Goal: Information Seeking & Learning: Check status

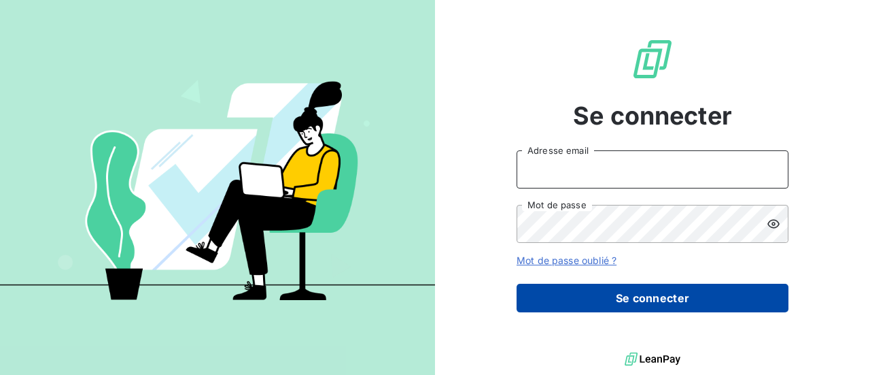
type input "[EMAIL_ADDRESS][DOMAIN_NAME]"
click at [678, 303] on button "Se connecter" at bounding box center [653, 297] width 272 height 29
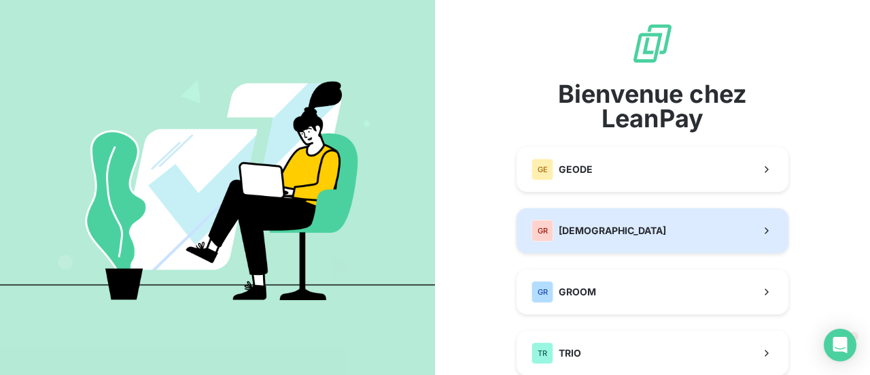
click at [608, 232] on span "[DEMOGRAPHIC_DATA]" at bounding box center [612, 231] width 107 height 14
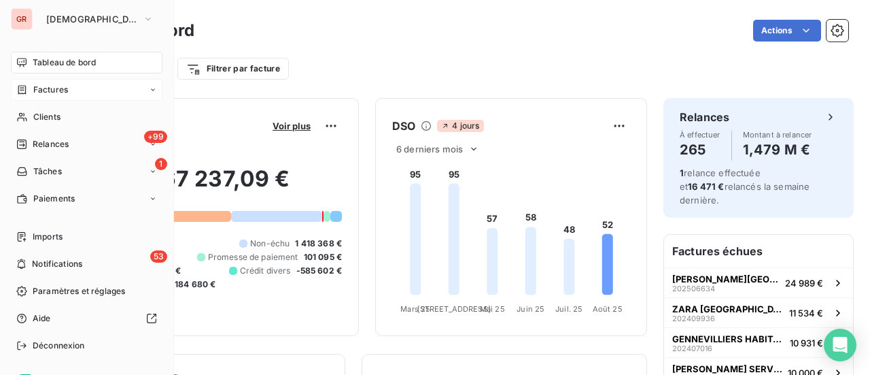
click at [63, 92] on span "Factures" at bounding box center [50, 90] width 35 height 12
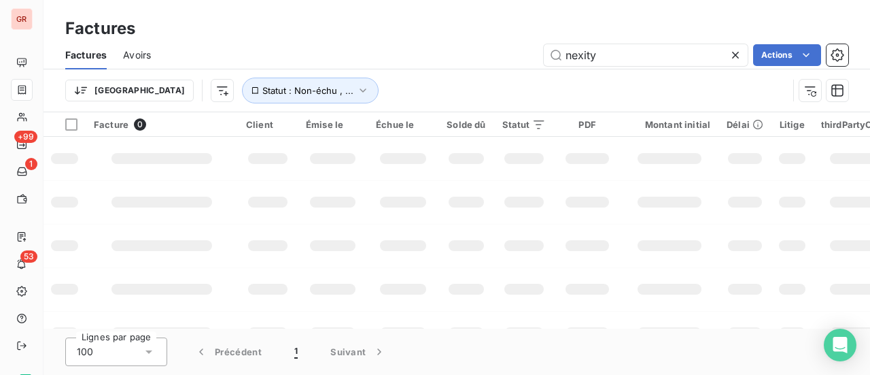
drag, startPoint x: 606, startPoint y: 56, endPoint x: 372, endPoint y: 100, distance: 237.2
click at [439, 90] on div "Factures Avoirs nexity Actions Trier Statut : Non-échu , ..." at bounding box center [457, 76] width 827 height 71
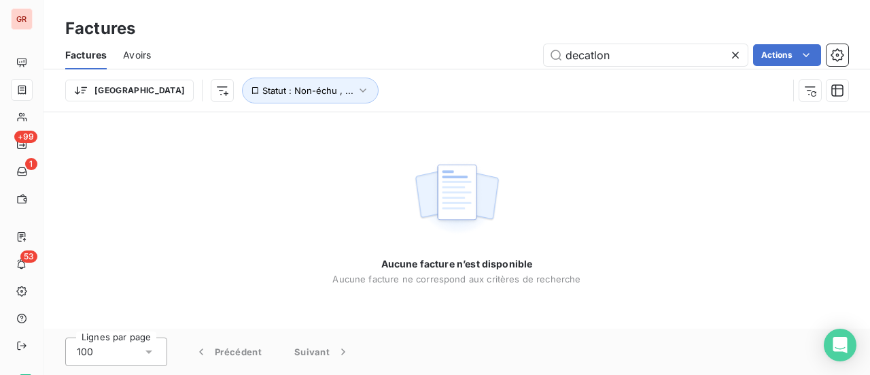
type input "decatlon"
drag, startPoint x: 565, startPoint y: 71, endPoint x: 355, endPoint y: 118, distance: 214.5
click at [392, 112] on div "Factures Factures Avoirs decatlon Actions Trier Statut : Non-échu , ... Aucune …" at bounding box center [457, 187] width 827 height 375
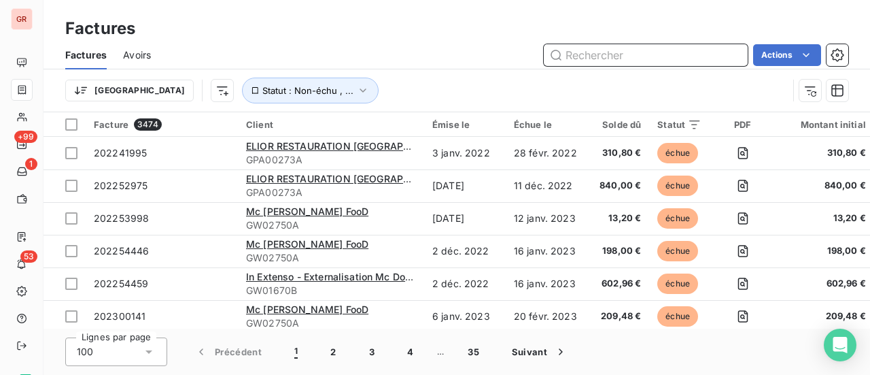
click at [587, 47] on input "text" at bounding box center [646, 55] width 204 height 22
paste input "DECATHLON [GEOGRAPHIC_DATA]"
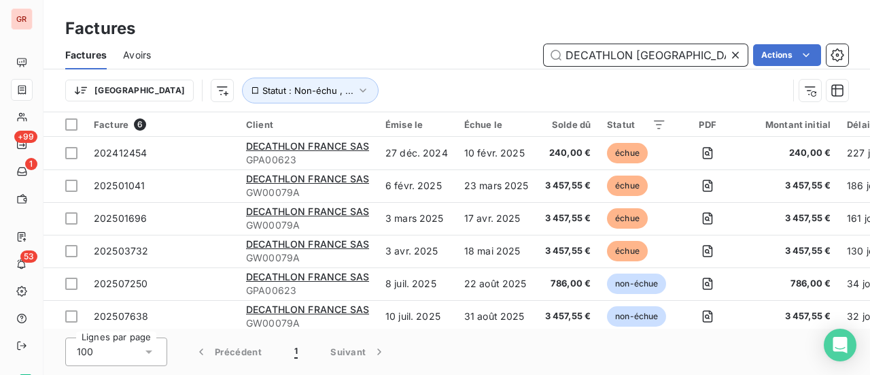
drag, startPoint x: 695, startPoint y: 60, endPoint x: 256, endPoint y: -7, distance: 444.3
click at [256, 0] on html "GR +99 1 53 Factures Factures Avoirs DECATHLON FRANCE Actions Trier Statut : No…" at bounding box center [435, 187] width 870 height 375
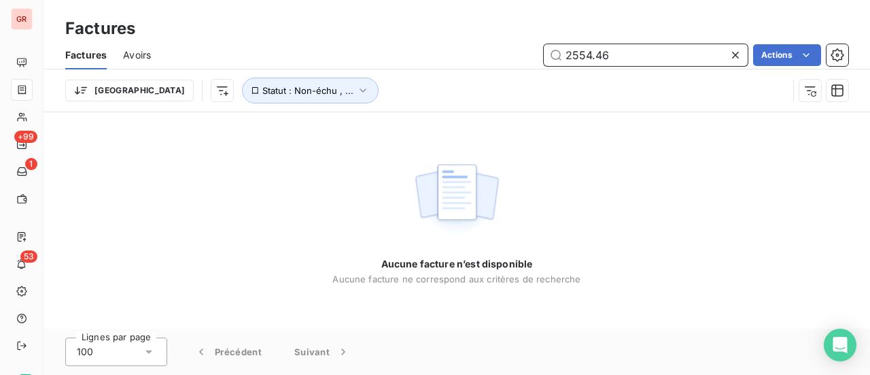
drag, startPoint x: 489, startPoint y: 62, endPoint x: 371, endPoint y: 66, distance: 118.3
click at [387, 64] on div "2554.46 Actions" at bounding box center [507, 55] width 681 height 22
drag, startPoint x: 593, startPoint y: 56, endPoint x: 407, endPoint y: 72, distance: 186.2
click at [438, 71] on div "Factures Avoirs 357.60 Actions Trier Statut : Non-échu , ..." at bounding box center [457, 76] width 827 height 71
drag, startPoint x: 605, startPoint y: 60, endPoint x: 388, endPoint y: 76, distance: 217.4
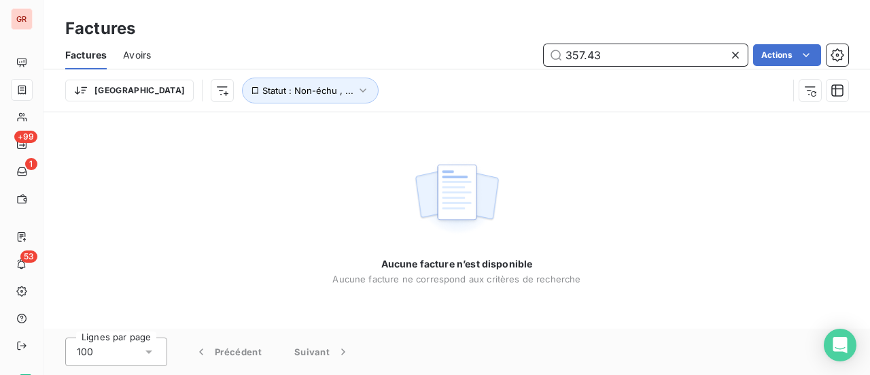
click at [415, 73] on div "Factures Avoirs 357.43 Actions Trier Statut : Non-échu , ..." at bounding box center [457, 76] width 827 height 71
drag, startPoint x: 627, startPoint y: 63, endPoint x: 255, endPoint y: 97, distance: 374.0
click at [354, 84] on div "Factures Avoirs 447.60 Actions Trier Statut : Non-échu , ..." at bounding box center [457, 76] width 827 height 71
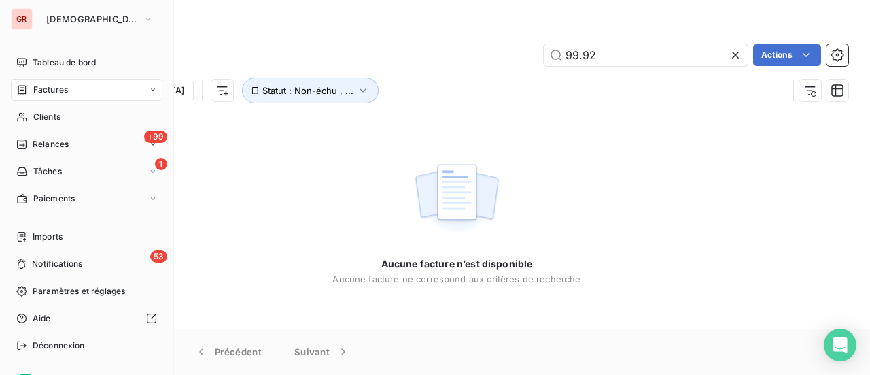
click at [54, 88] on span "Factures" at bounding box center [50, 90] width 35 height 12
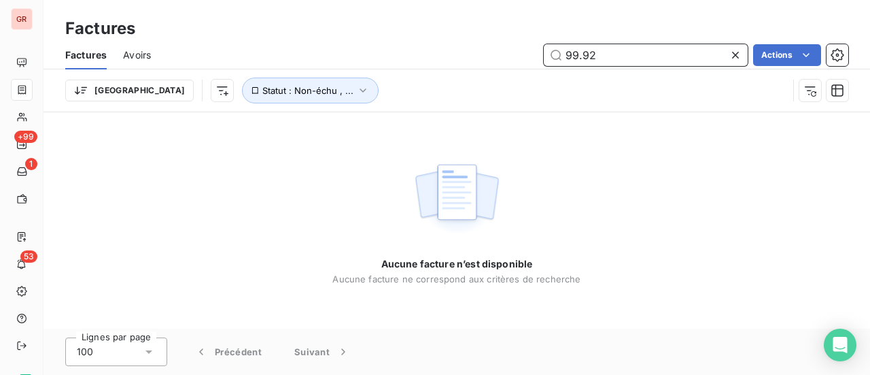
drag, startPoint x: 604, startPoint y: 54, endPoint x: 377, endPoint y: 76, distance: 228.1
click at [451, 71] on div "Factures Avoirs 99.92 Actions Trier Statut : Non-échu , ..." at bounding box center [457, 76] width 827 height 71
drag, startPoint x: 638, startPoint y: 48, endPoint x: 357, endPoint y: 50, distance: 280.7
click at [388, 50] on div "2024.46 Actions" at bounding box center [507, 55] width 681 height 22
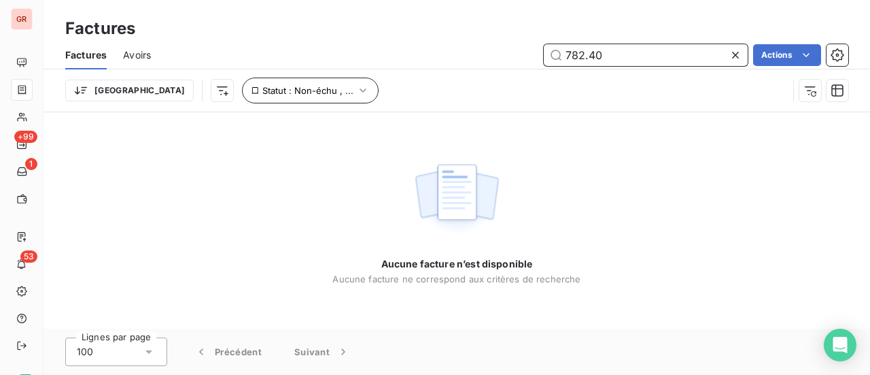
drag, startPoint x: 635, startPoint y: 47, endPoint x: 248, endPoint y: 91, distance: 389.3
click at [280, 89] on div "Factures Avoirs 782.40 Actions Trier Statut : Non-échu , ..." at bounding box center [457, 76] width 827 height 71
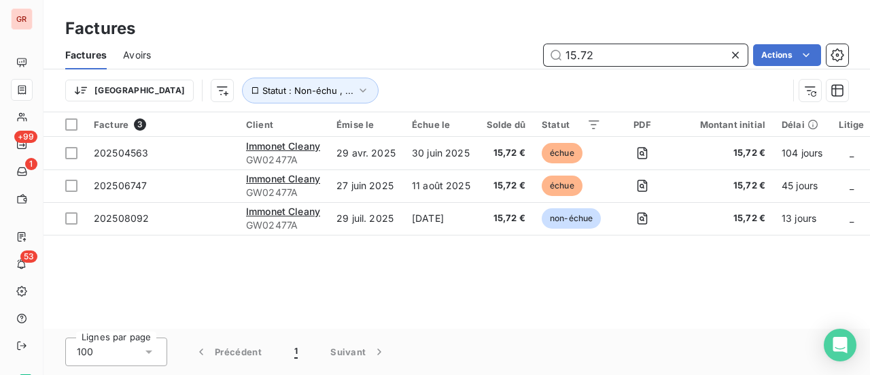
drag, startPoint x: 603, startPoint y: 54, endPoint x: 411, endPoint y: 56, distance: 192.4
click at [411, 56] on div "15.72 Actions" at bounding box center [507, 55] width 681 height 22
paste input "202506747"
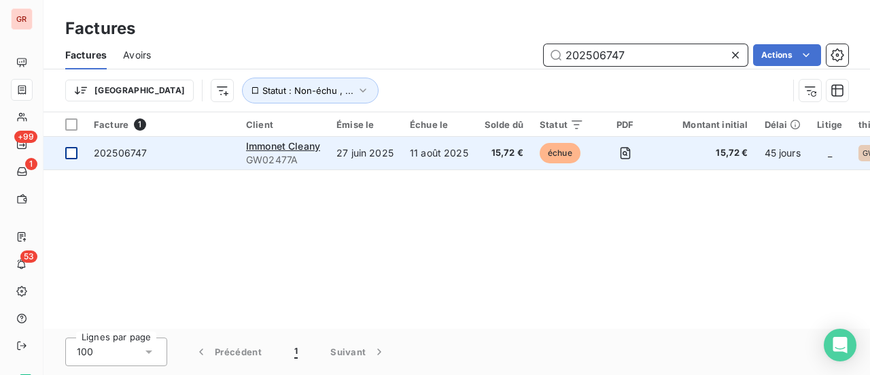
type input "202506747"
click at [71, 155] on div at bounding box center [71, 153] width 12 height 12
click at [121, 157] on span "202506747" at bounding box center [120, 153] width 53 height 12
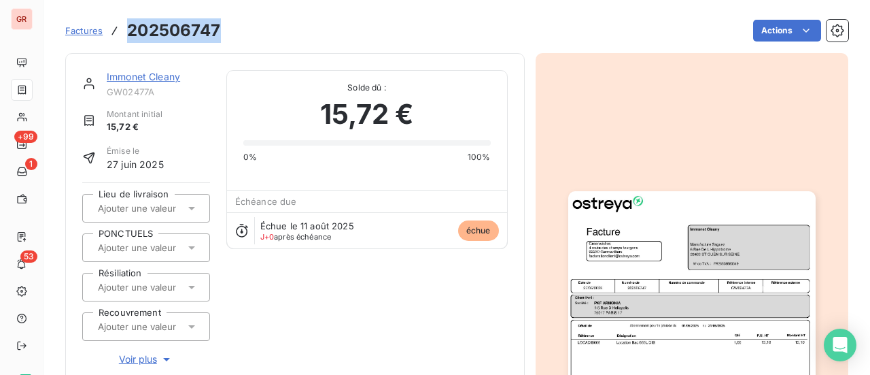
drag, startPoint x: 220, startPoint y: 33, endPoint x: 131, endPoint y: 32, distance: 89.7
click at [131, 32] on div "Factures 202506747 Actions" at bounding box center [456, 30] width 783 height 29
copy h3 "202506747"
click at [141, 80] on link "Immonet Cleany" at bounding box center [143, 77] width 73 height 12
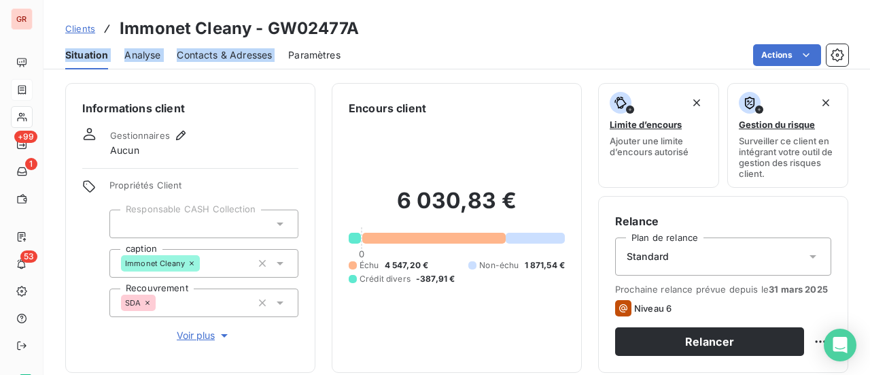
drag, startPoint x: 348, startPoint y: 37, endPoint x: 288, endPoint y: 37, distance: 60.5
click at [287, 39] on h3 "Immonet Cleany - GW02477A" at bounding box center [239, 28] width 239 height 24
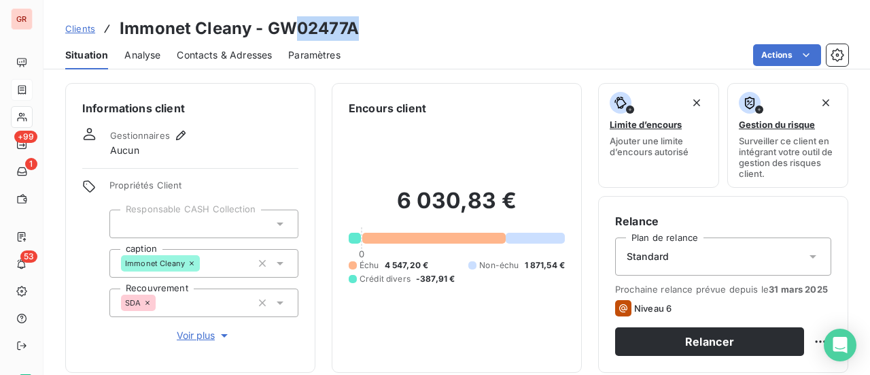
click at [368, 28] on div "Clients Immonet Cleany - GW02477A" at bounding box center [457, 28] width 827 height 24
drag, startPoint x: 355, startPoint y: 31, endPoint x: 269, endPoint y: 32, distance: 86.3
click at [269, 32] on h3 "Immonet Cleany - GW02477A" at bounding box center [239, 28] width 239 height 24
copy h3 "GW02477A"
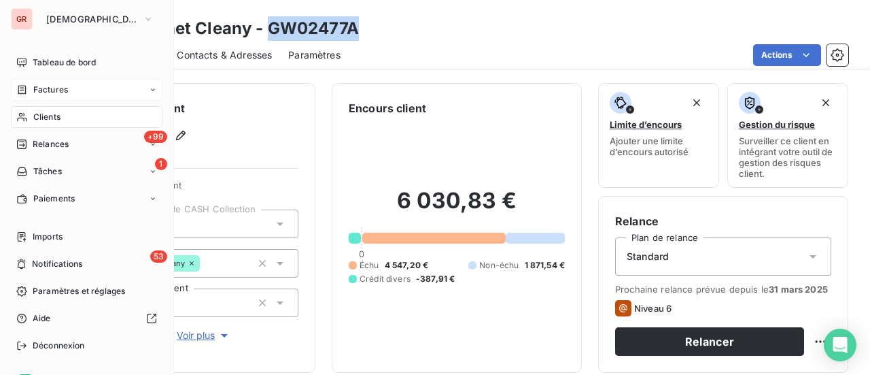
click at [60, 91] on span "Factures" at bounding box center [50, 90] width 35 height 12
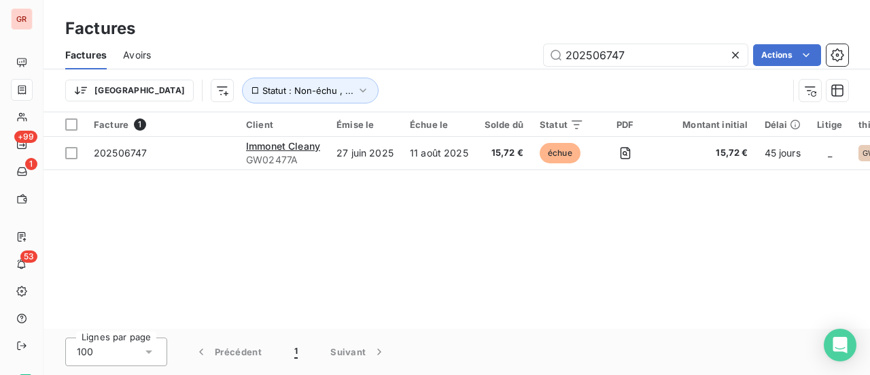
drag, startPoint x: 640, startPoint y: 58, endPoint x: 136, endPoint y: 95, distance: 505.7
click at [404, 65] on div "202506747 Actions" at bounding box center [507, 55] width 681 height 22
click at [653, 63] on input "202506747" at bounding box center [646, 55] width 204 height 22
drag, startPoint x: 633, startPoint y: 63, endPoint x: 479, endPoint y: 75, distance: 154.8
click at [479, 75] on div "Factures Avoirs 202506747 Actions Trier Statut : Non-échu , ..." at bounding box center [457, 76] width 827 height 71
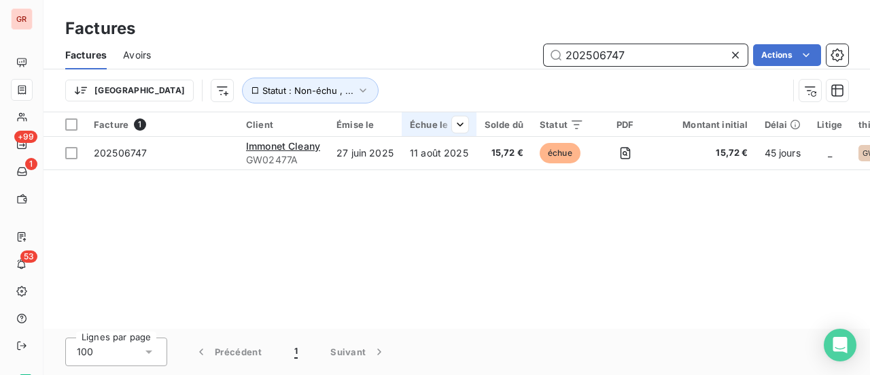
paste input "673"
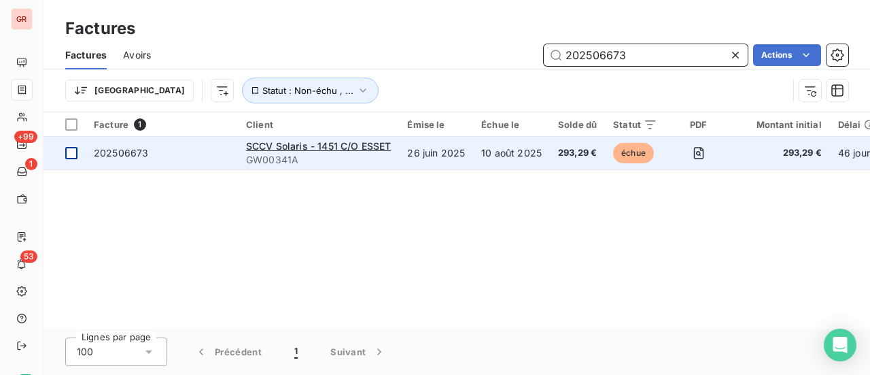
type input "202506673"
click at [77, 150] on div at bounding box center [71, 153] width 12 height 12
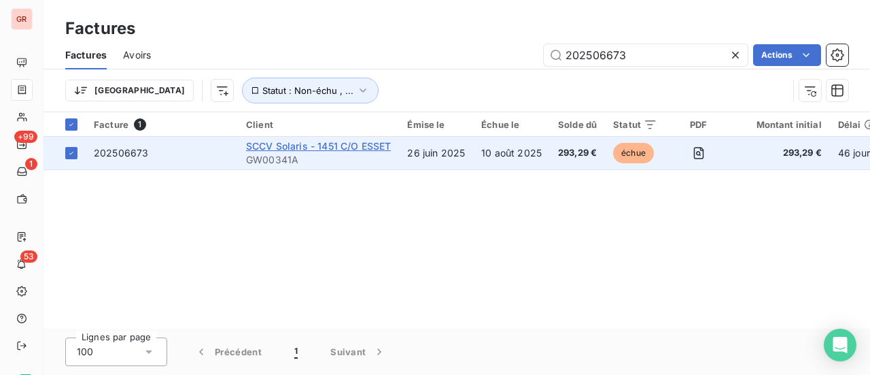
click at [332, 147] on span "SCCV Solaris - 1451 C/O ESSET" at bounding box center [318, 146] width 145 height 12
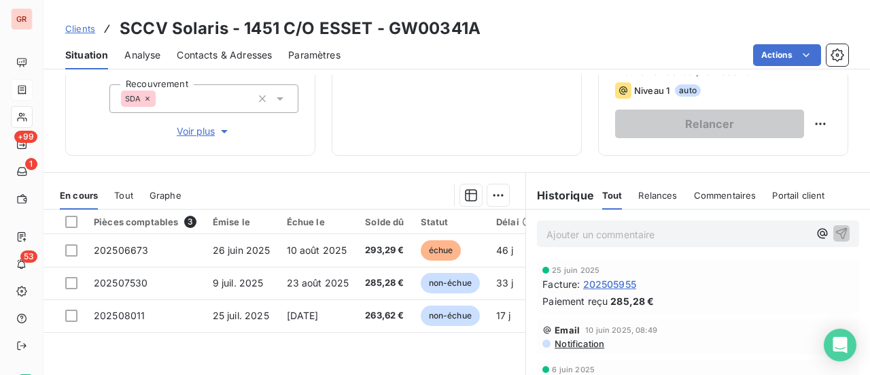
scroll to position [272, 0]
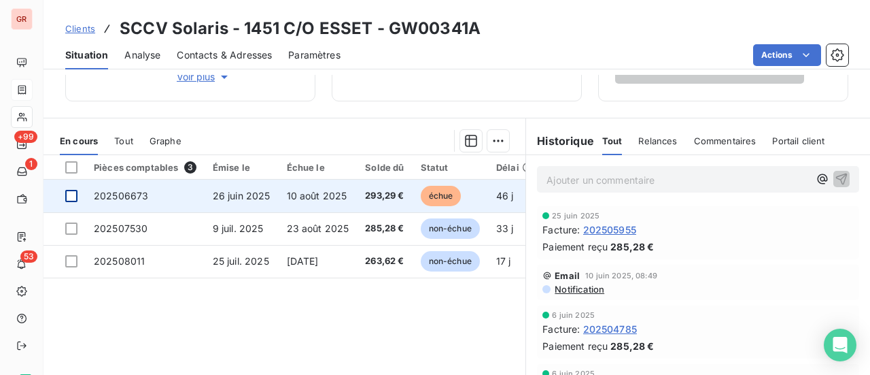
click at [73, 196] on div at bounding box center [71, 196] width 12 height 12
click at [110, 196] on span "202506673" at bounding box center [121, 196] width 54 height 12
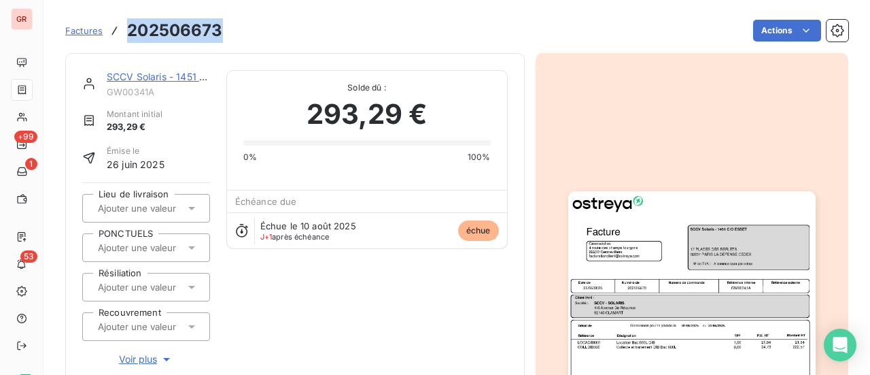
drag, startPoint x: 228, startPoint y: 33, endPoint x: 124, endPoint y: 44, distance: 104.5
click at [124, 44] on div "Factures 202506673 Actions" at bounding box center [456, 30] width 783 height 29
copy h3 "202506673"
click at [167, 75] on link "SCCV Solaris - 1451 C/O ESSET" at bounding box center [178, 77] width 143 height 12
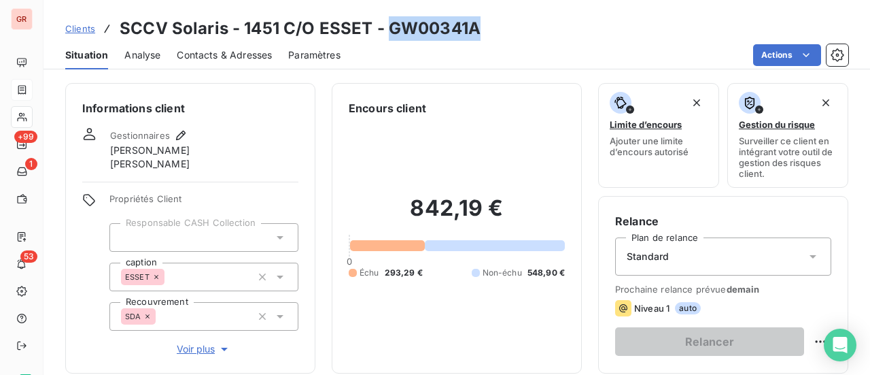
drag, startPoint x: 474, startPoint y: 30, endPoint x: 387, endPoint y: 36, distance: 87.9
click at [387, 36] on div "Clients SCCV Solaris - 1451 C/O ESSET - GW00341A" at bounding box center [457, 28] width 827 height 24
copy h3 "GW00341A"
click at [481, 29] on div "Clients SCCV Solaris - 1451 C/O ESSET - GW00341A" at bounding box center [457, 28] width 827 height 24
drag, startPoint x: 477, startPoint y: 29, endPoint x: 387, endPoint y: 35, distance: 89.9
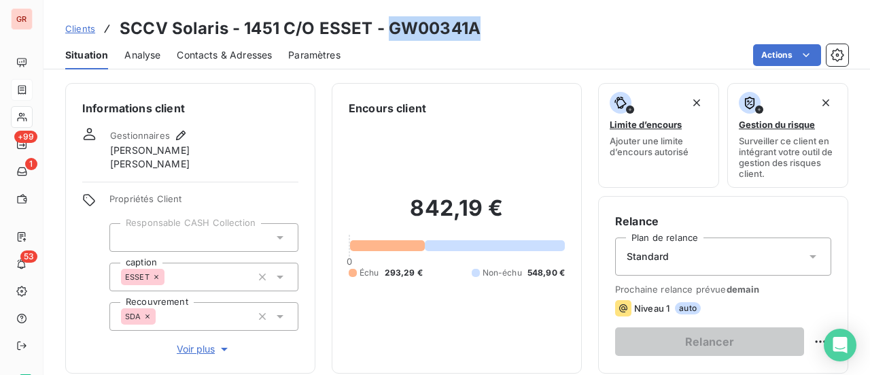
click at [387, 35] on div "Clients SCCV Solaris - 1451 C/O ESSET - GW00341A" at bounding box center [457, 28] width 827 height 24
copy h3 "GW00341A"
click at [472, 39] on h3 "SCCV Solaris - 1451 C/O ESSET - GW00341A" at bounding box center [300, 28] width 361 height 24
click at [462, 35] on h3 "SCCV Solaris - 1451 C/O ESSET - GW00341A" at bounding box center [300, 28] width 361 height 24
drag, startPoint x: 383, startPoint y: 27, endPoint x: 476, endPoint y: 27, distance: 92.4
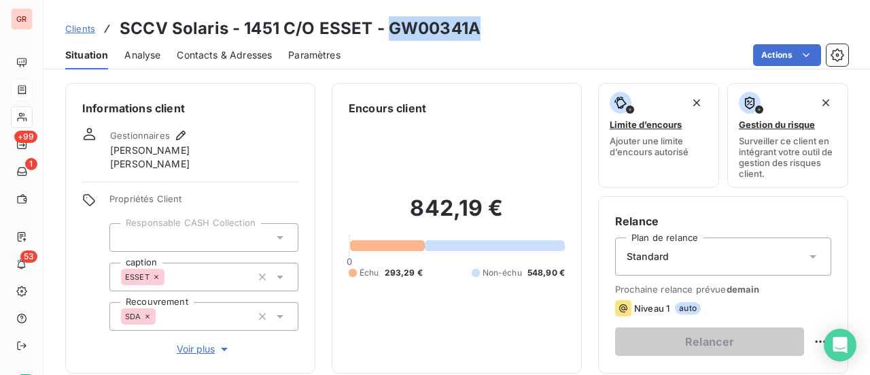
click at [476, 27] on h3 "SCCV Solaris - 1451 C/O ESSET - GW00341A" at bounding box center [300, 28] width 361 height 24
copy h3 "GW00341A"
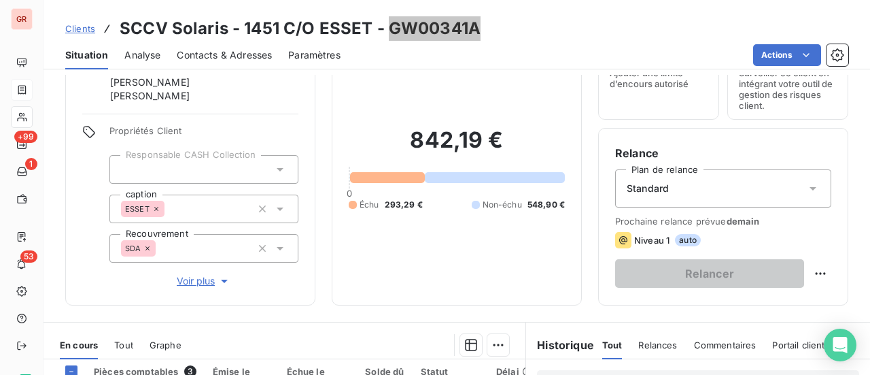
scroll to position [272, 0]
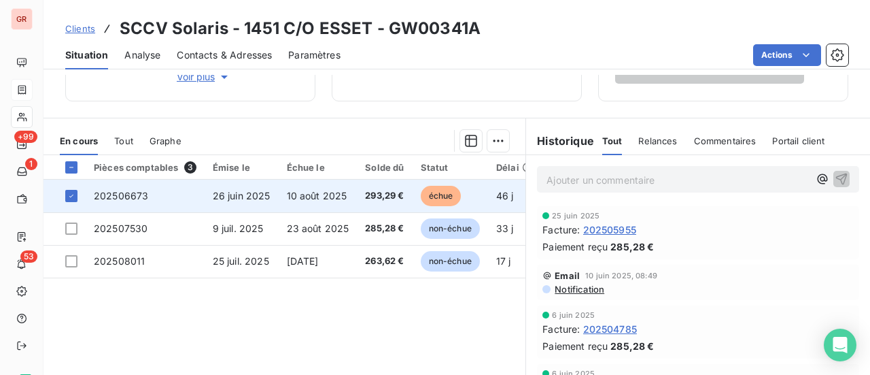
click at [116, 198] on span "202506673" at bounding box center [121, 196] width 54 height 12
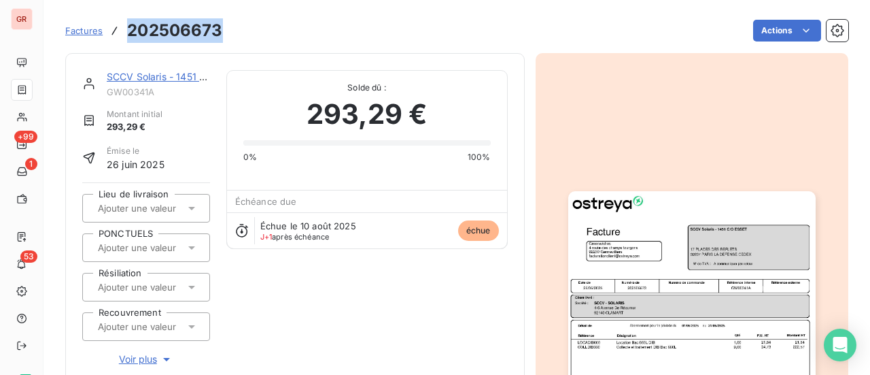
drag, startPoint x: 224, startPoint y: 28, endPoint x: 122, endPoint y: 32, distance: 102.0
click at [122, 32] on div "Factures 202506673 Actions" at bounding box center [456, 30] width 783 height 29
copy h3 "202506673"
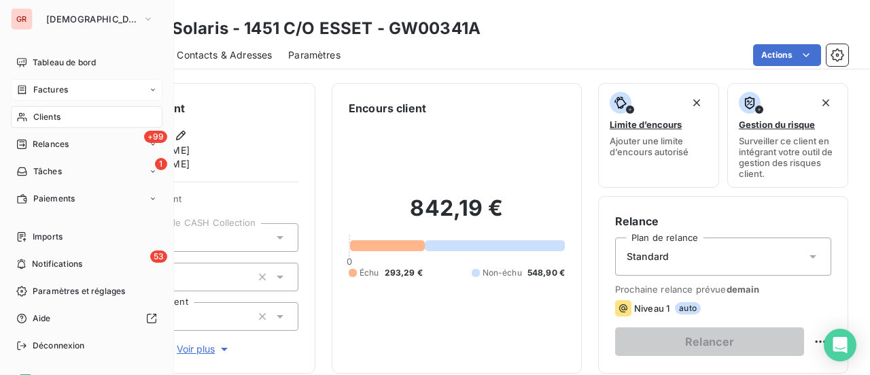
click at [61, 93] on span "Factures" at bounding box center [50, 90] width 35 height 12
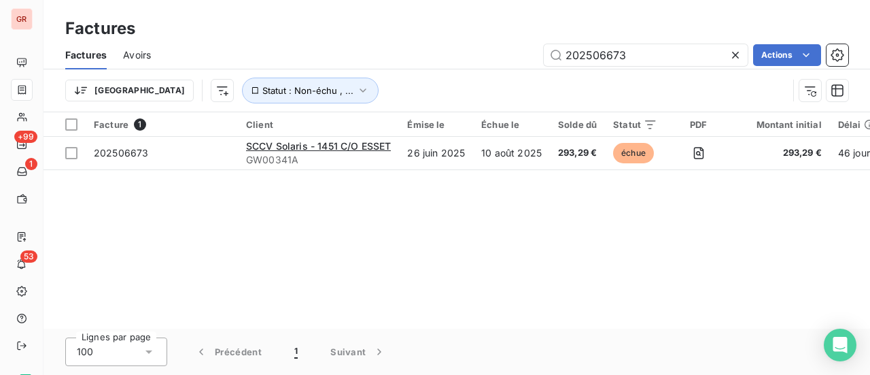
drag, startPoint x: 639, startPoint y: 60, endPoint x: 381, endPoint y: 60, distance: 258.3
click at [404, 60] on div "202506673 Actions" at bounding box center [507, 55] width 681 height 22
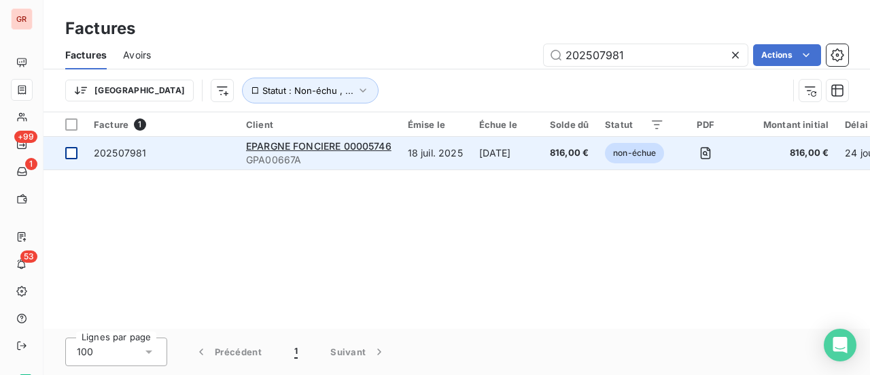
type input "202507981"
click at [78, 149] on td at bounding box center [65, 153] width 42 height 33
click at [122, 155] on span "202507981" at bounding box center [120, 153] width 52 height 12
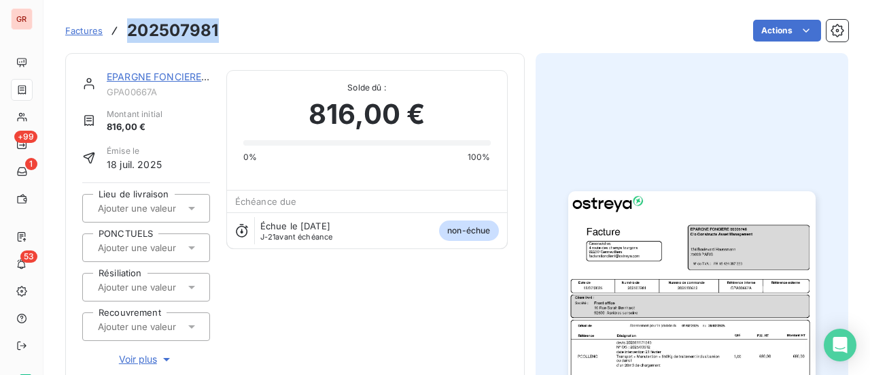
drag, startPoint x: 218, startPoint y: 28, endPoint x: 126, endPoint y: 28, distance: 91.8
click at [126, 28] on div "Factures 202507981 Actions" at bounding box center [456, 30] width 783 height 29
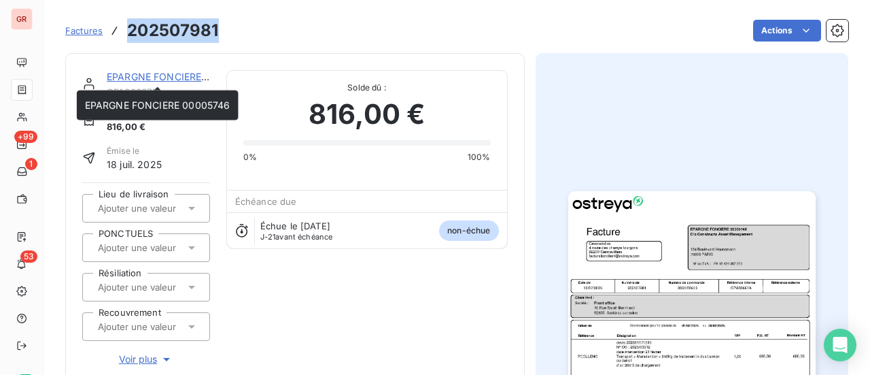
click at [164, 74] on link "EPARGNE FONCIERE 00005746" at bounding box center [179, 77] width 145 height 12
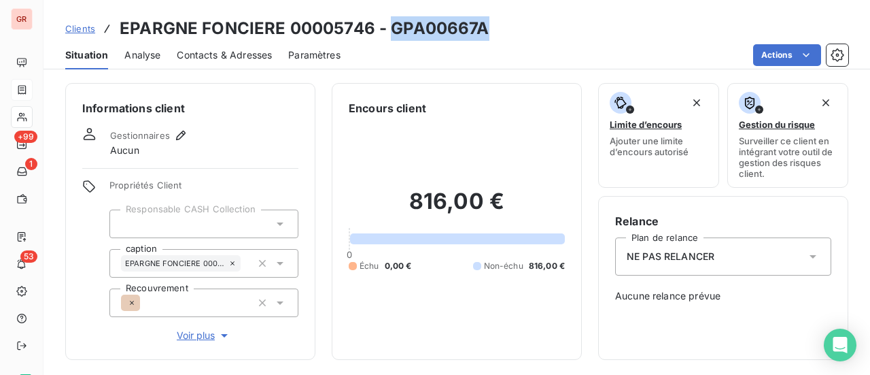
drag, startPoint x: 488, startPoint y: 31, endPoint x: 392, endPoint y: 35, distance: 96.6
click at [392, 35] on div "Clients EPARGNE FONCIERE 00005746 - GPA00667A" at bounding box center [457, 28] width 827 height 24
copy h3 "GPA00667A"
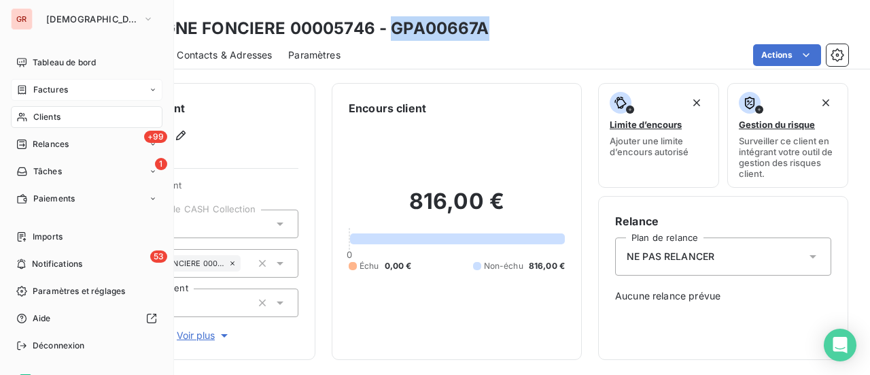
click at [64, 88] on span "Factures" at bounding box center [50, 90] width 35 height 12
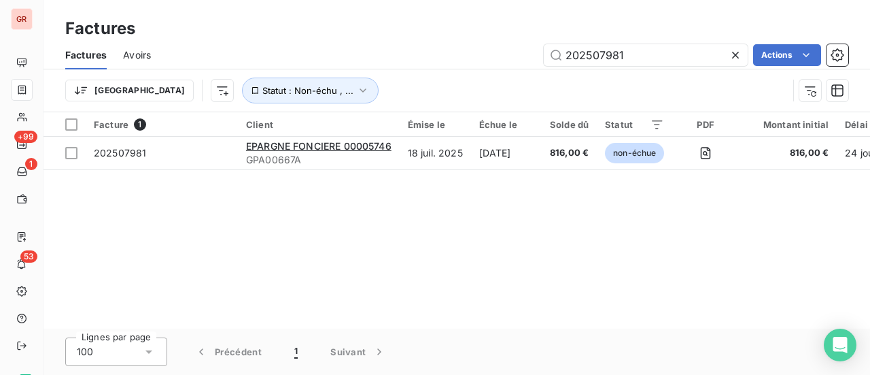
drag, startPoint x: 648, startPoint y: 54, endPoint x: 294, endPoint y: 55, distance: 354.1
click at [322, 55] on div "202507981 Actions" at bounding box center [507, 55] width 681 height 22
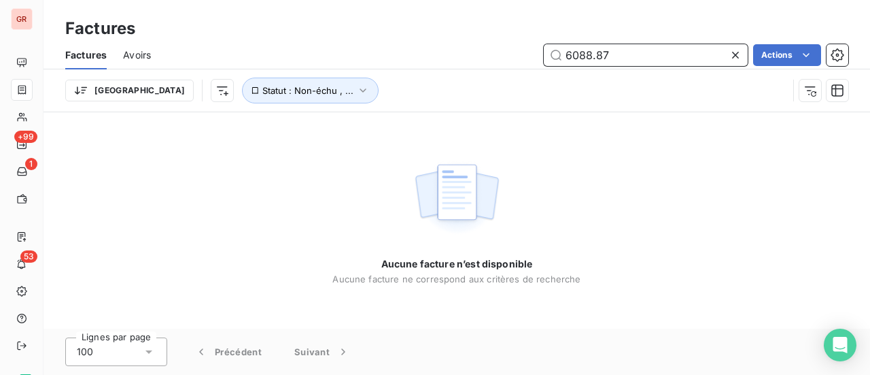
drag, startPoint x: 511, startPoint y: 61, endPoint x: 303, endPoint y: 61, distance: 208.0
click at [330, 61] on div "6088.87 Actions" at bounding box center [507, 55] width 681 height 22
paste input "AMPERE E PLUS"
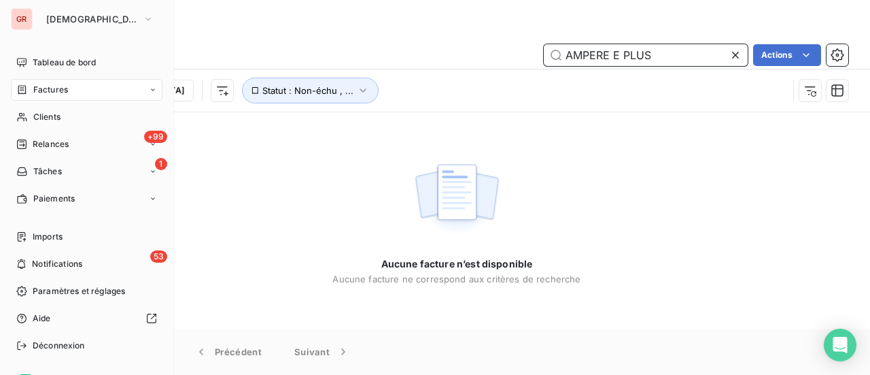
type input "AMPERE E PLUS"
click at [59, 88] on span "Factures" at bounding box center [50, 90] width 35 height 12
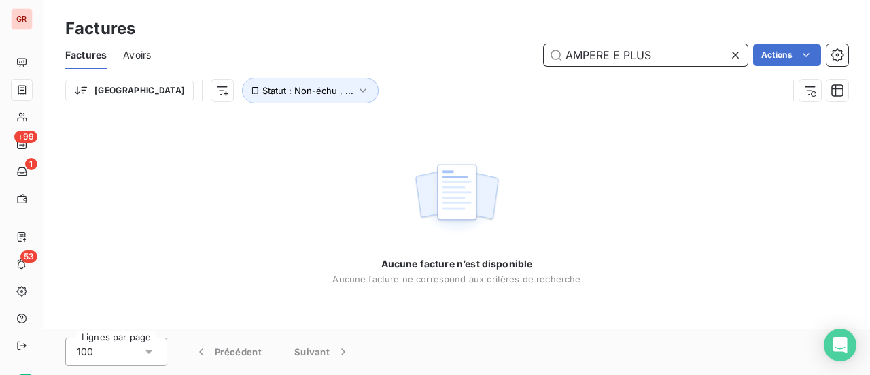
drag, startPoint x: 638, startPoint y: 56, endPoint x: 212, endPoint y: 74, distance: 425.9
click at [369, 59] on div "AMPERE E PLUS Actions" at bounding box center [507, 55] width 681 height 22
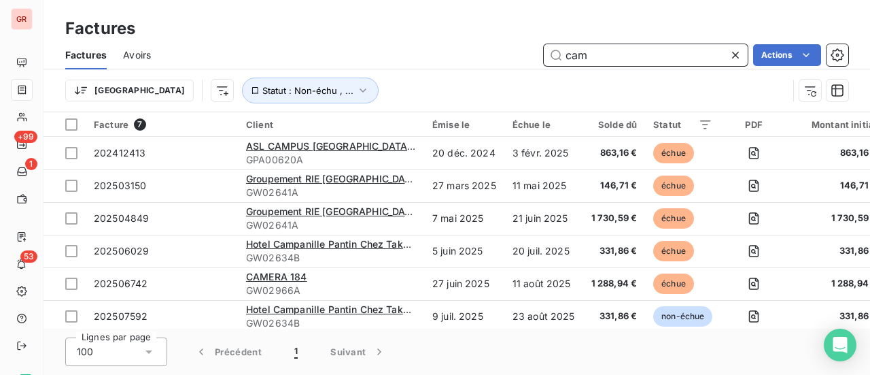
drag, startPoint x: 606, startPoint y: 58, endPoint x: 445, endPoint y: 66, distance: 161.3
click at [466, 65] on div "cam Actions" at bounding box center [507, 55] width 681 height 22
click at [634, 51] on input "cam" at bounding box center [646, 55] width 204 height 22
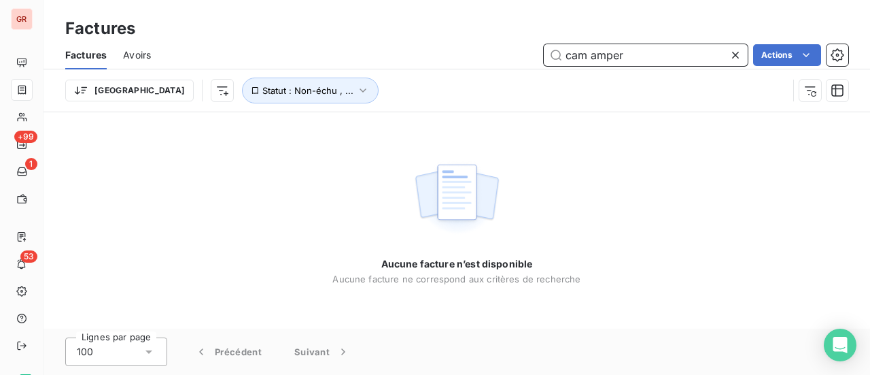
type input "cam ampere"
drag, startPoint x: 547, startPoint y: 62, endPoint x: 415, endPoint y: 63, distance: 132.5
click at [428, 63] on div "cam ampere Actions" at bounding box center [507, 55] width 681 height 22
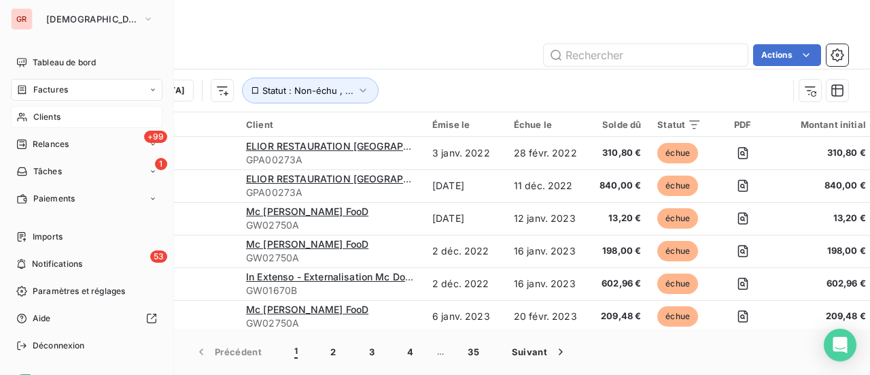
click at [57, 119] on span "Clients" at bounding box center [46, 117] width 27 height 12
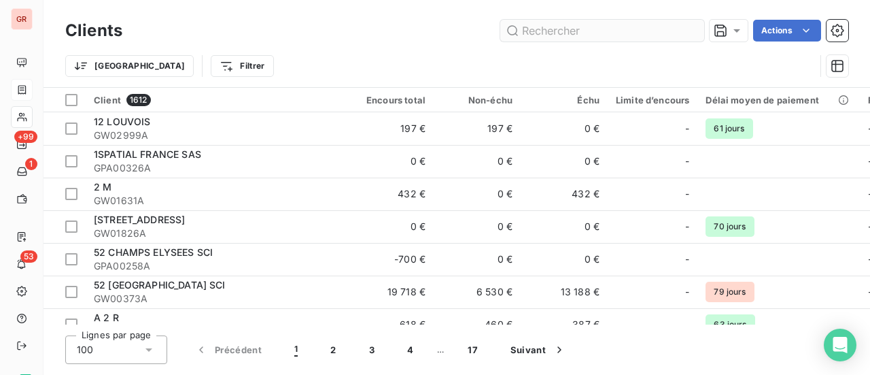
click at [587, 36] on input "text" at bounding box center [602, 31] width 204 height 22
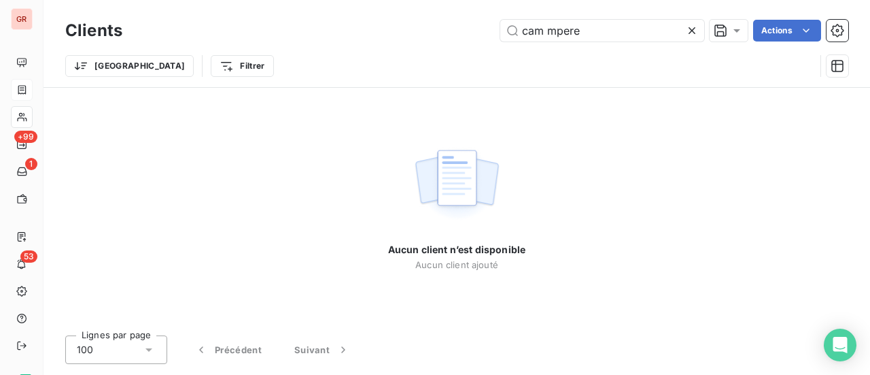
drag, startPoint x: 590, startPoint y: 33, endPoint x: 321, endPoint y: 75, distance: 272.4
click at [328, 75] on div "Clients cam mpere Actions Trier Filtrer" at bounding box center [456, 51] width 783 height 71
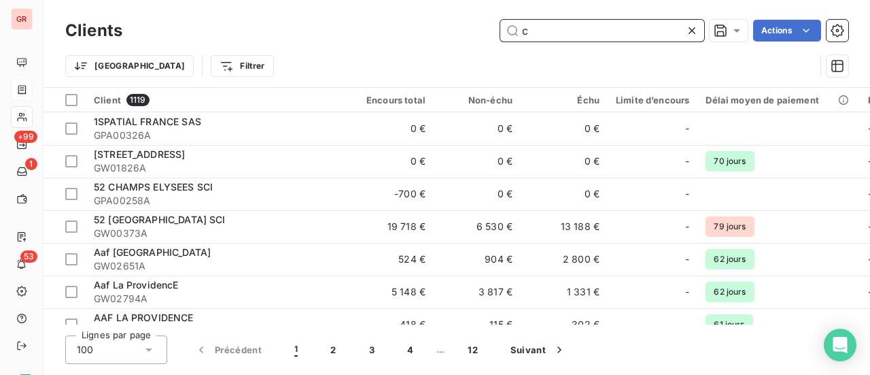
drag, startPoint x: 583, startPoint y: 33, endPoint x: 317, endPoint y: 36, distance: 266.5
click at [389, 33] on div "c Actions" at bounding box center [494, 31] width 710 height 22
paste input "202506352"
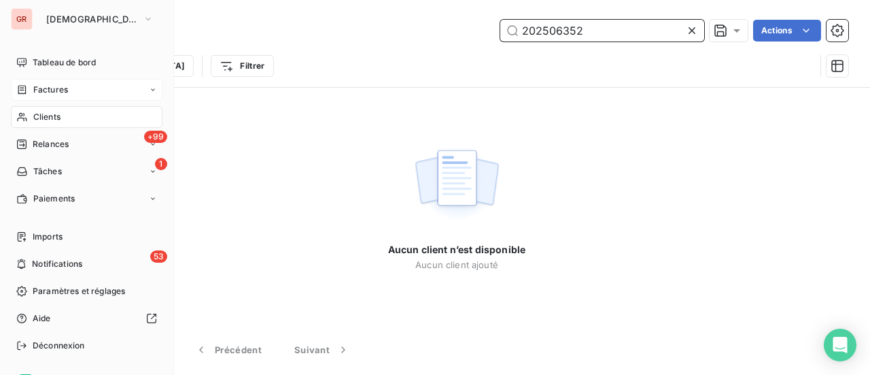
type input "202506352"
drag, startPoint x: 57, startPoint y: 86, endPoint x: 142, endPoint y: 81, distance: 85.1
click at [58, 86] on span "Factures" at bounding box center [50, 90] width 35 height 12
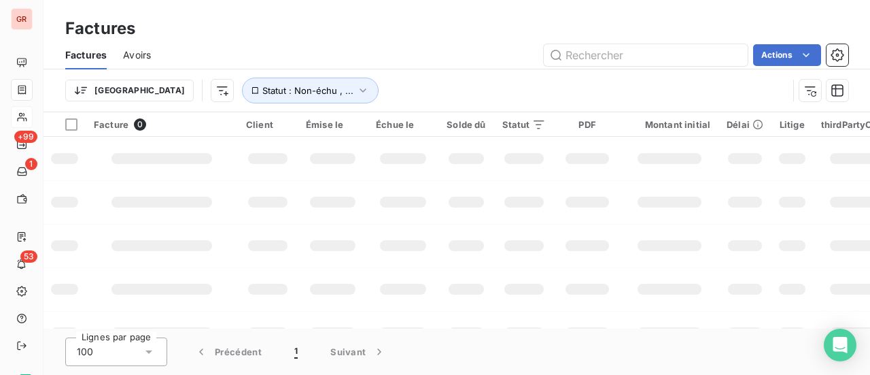
click at [546, 59] on input "text" at bounding box center [646, 55] width 204 height 22
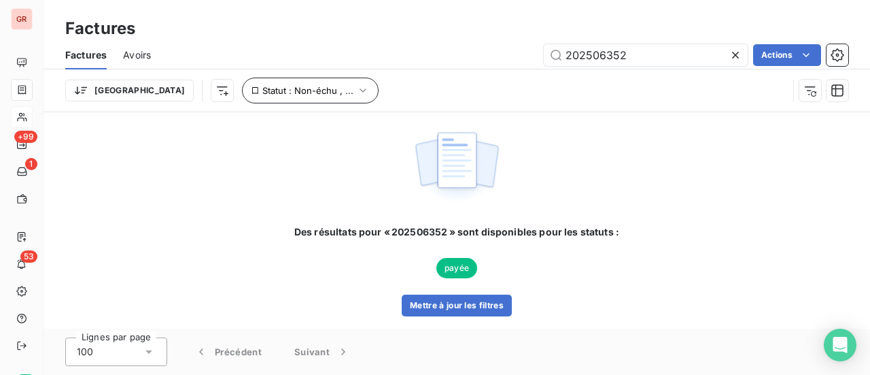
type input "202506352"
click at [356, 93] on icon "button" at bounding box center [363, 91] width 14 height 14
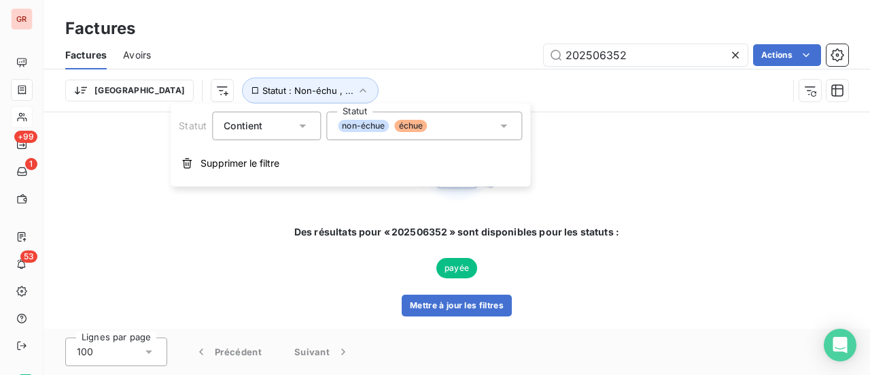
click at [512, 127] on div "non-échue échue" at bounding box center [424, 125] width 196 height 29
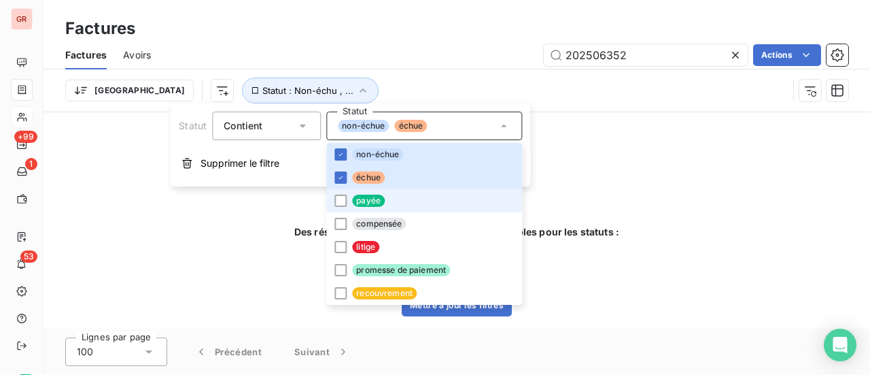
click at [363, 199] on span "payée" at bounding box center [368, 200] width 33 height 12
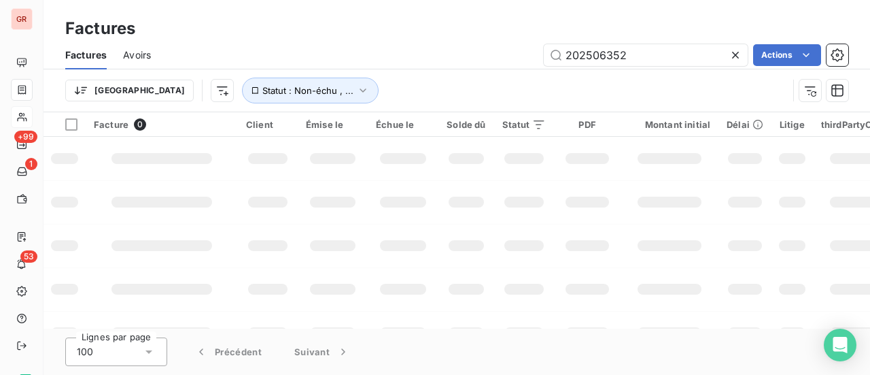
click at [579, 85] on div "Trier Statut : Non-échu , ..." at bounding box center [426, 90] width 723 height 26
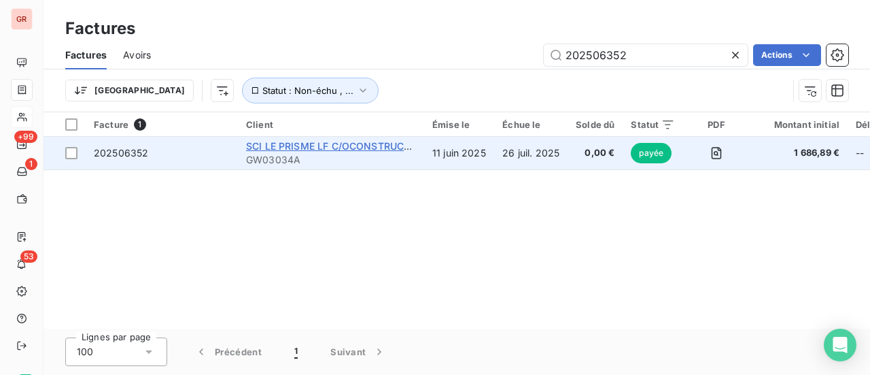
click at [288, 149] on span "SCI LE PRISME LF C/OCONSTRUCTA ASSET MANAGEMENT" at bounding box center [384, 146] width 277 height 12
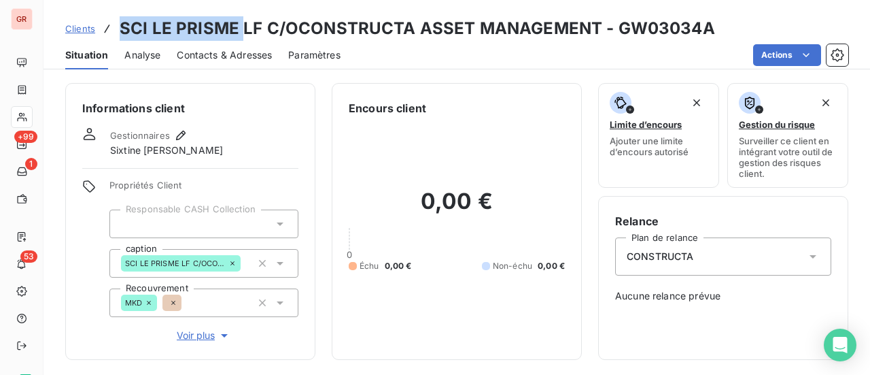
drag, startPoint x: 239, startPoint y: 26, endPoint x: 120, endPoint y: 27, distance: 119.0
click at [120, 27] on h3 "SCI LE PRISME LF C/OCONSTRUCTA ASSET MANAGEMENT - GW03034A" at bounding box center [417, 28] width 595 height 24
copy h3 "SCI LE PRISME"
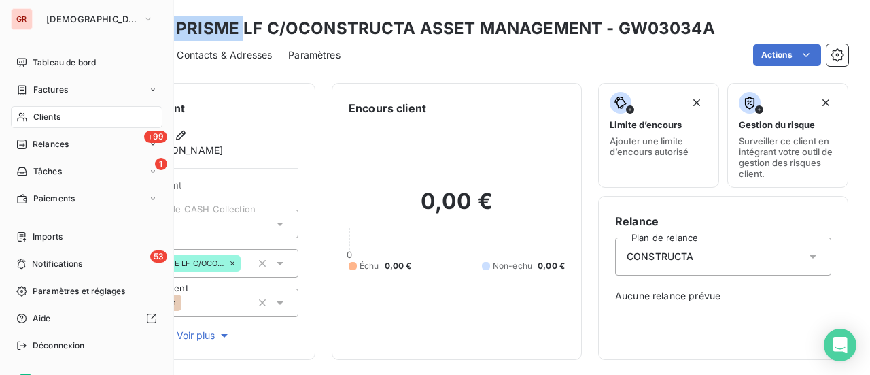
click at [60, 116] on span "Clients" at bounding box center [46, 117] width 27 height 12
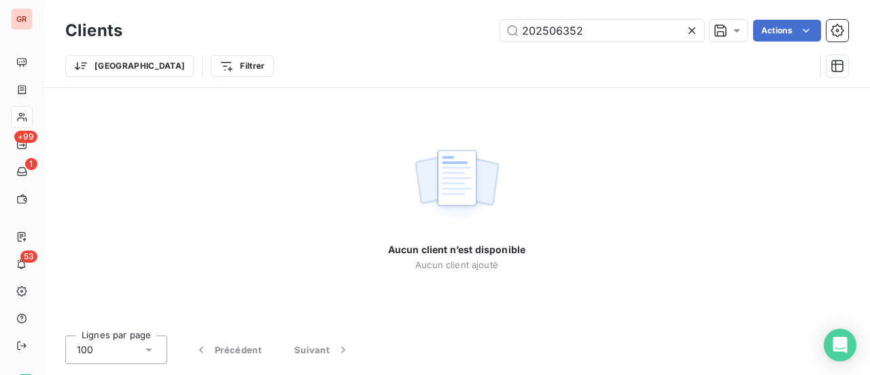
drag, startPoint x: 614, startPoint y: 34, endPoint x: 140, endPoint y: 50, distance: 474.7
click at [347, 35] on div "202506352 Actions" at bounding box center [494, 31] width 710 height 22
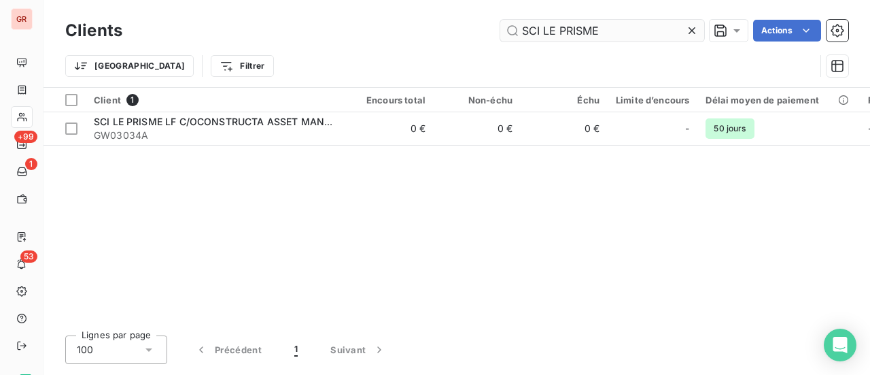
drag, startPoint x: 604, startPoint y: 27, endPoint x: 544, endPoint y: 32, distance: 60.1
click at [544, 32] on input "SCI LE PRISME" at bounding box center [602, 31] width 204 height 22
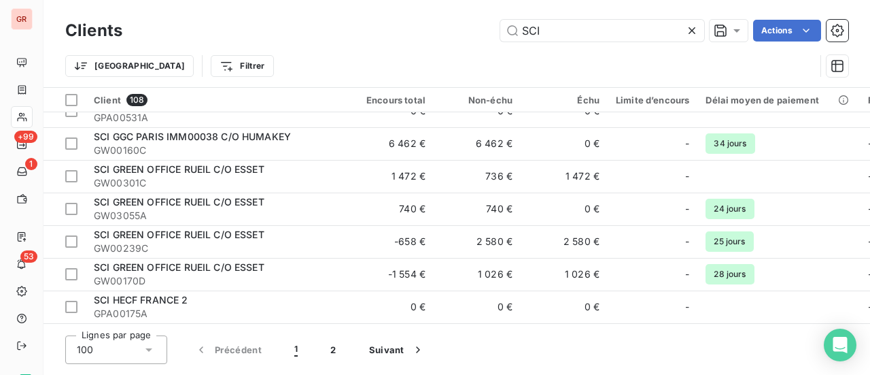
scroll to position [1425, 0]
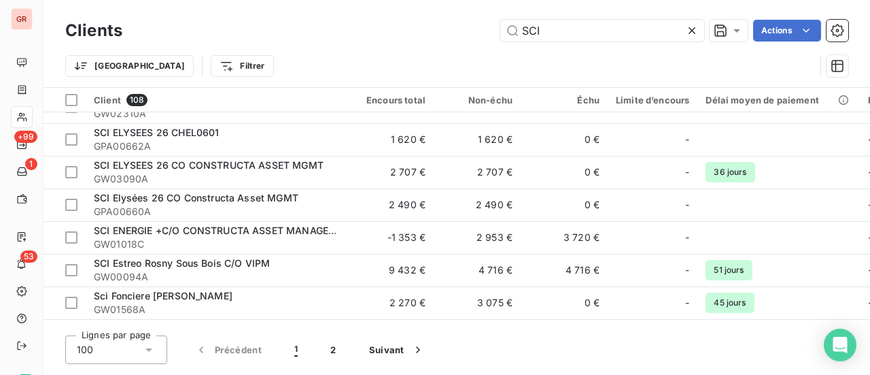
type input "SCI"
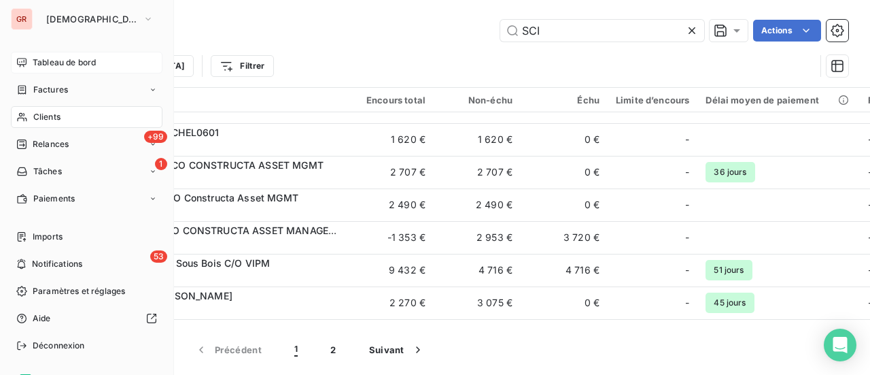
click at [54, 58] on span "Tableau de bord" at bounding box center [64, 62] width 63 height 12
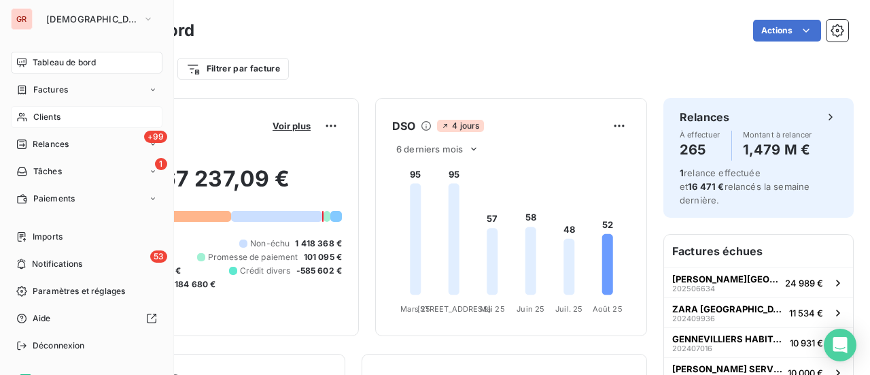
click at [79, 63] on span "Tableau de bord" at bounding box center [64, 62] width 63 height 12
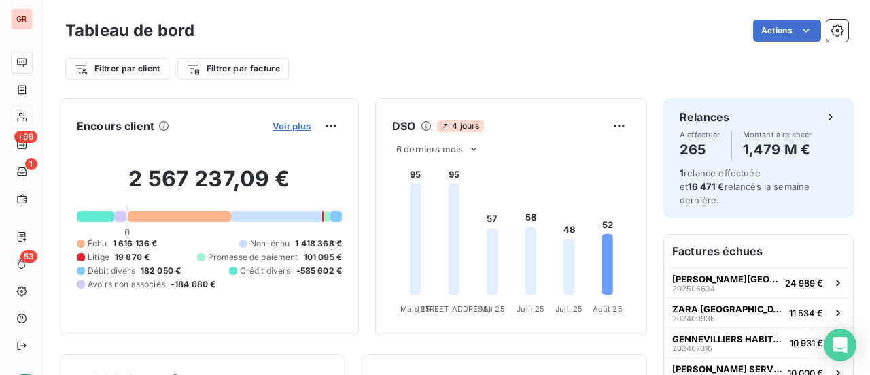
click at [289, 130] on span "Voir plus" at bounding box center [292, 125] width 38 height 11
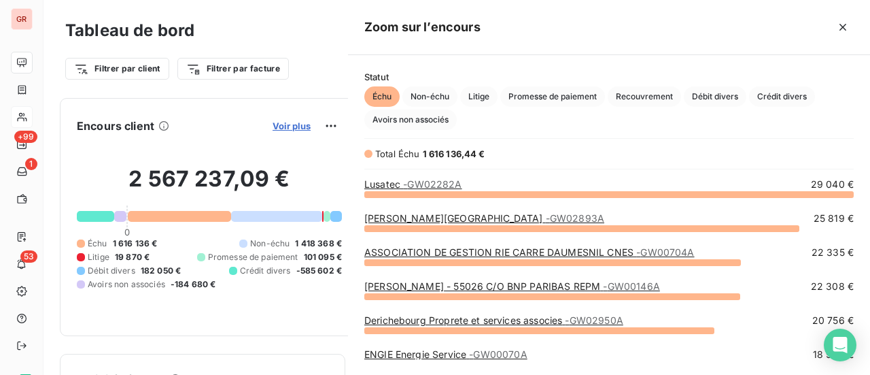
scroll to position [171, 511]
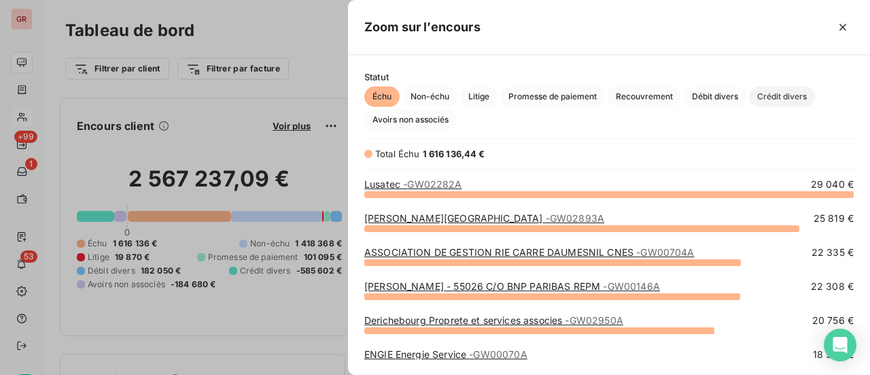
click at [799, 101] on span "Crédit divers" at bounding box center [782, 96] width 66 height 20
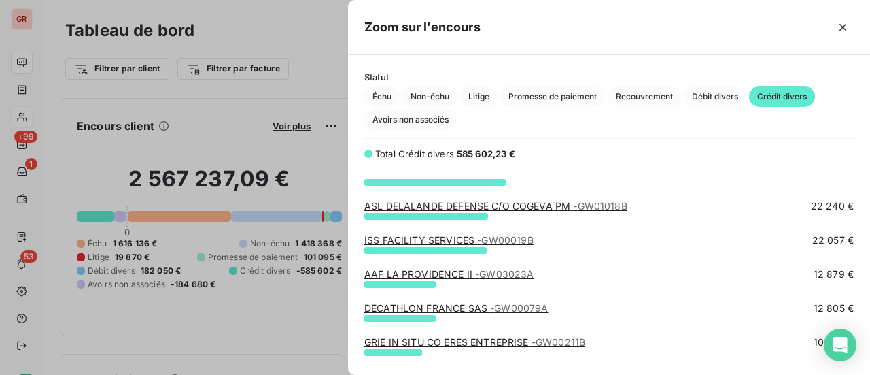
scroll to position [68, 0]
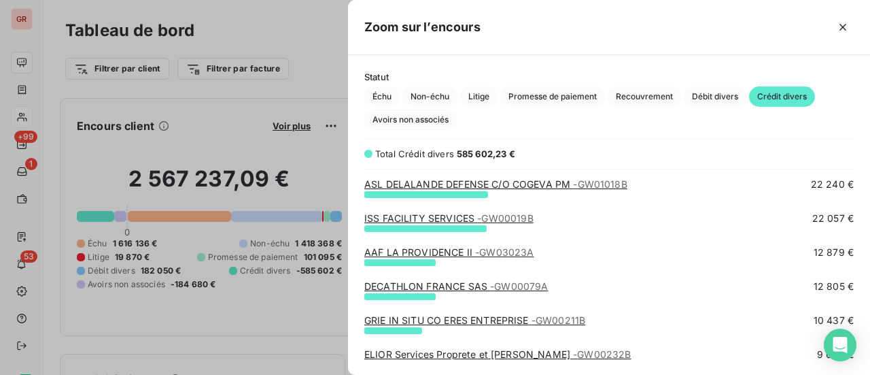
click at [439, 289] on link "DECATHLON FRANCE SAS - GW00079A" at bounding box center [456, 286] width 184 height 12
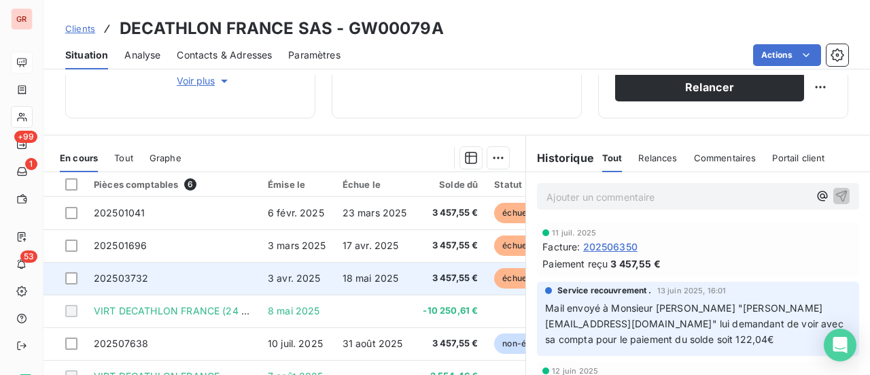
scroll to position [272, 0]
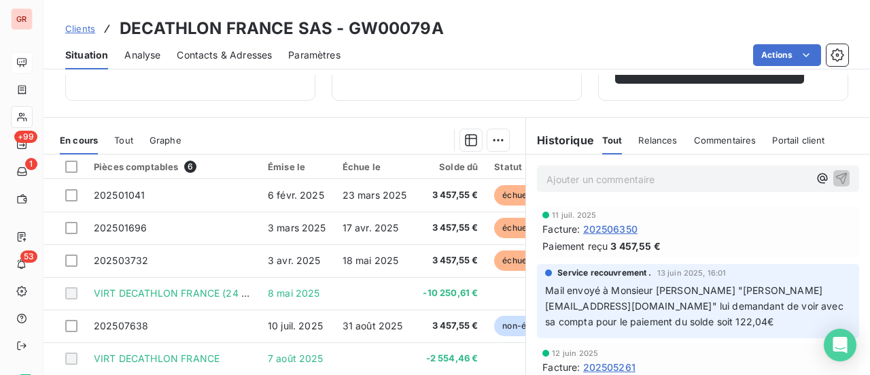
click at [650, 25] on div "Clients DECATHLON FRANCE SAS - GW00079A" at bounding box center [457, 28] width 827 height 24
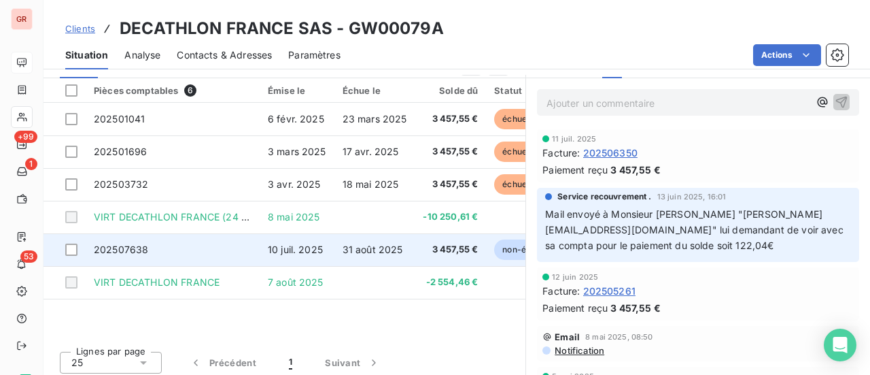
scroll to position [353, 0]
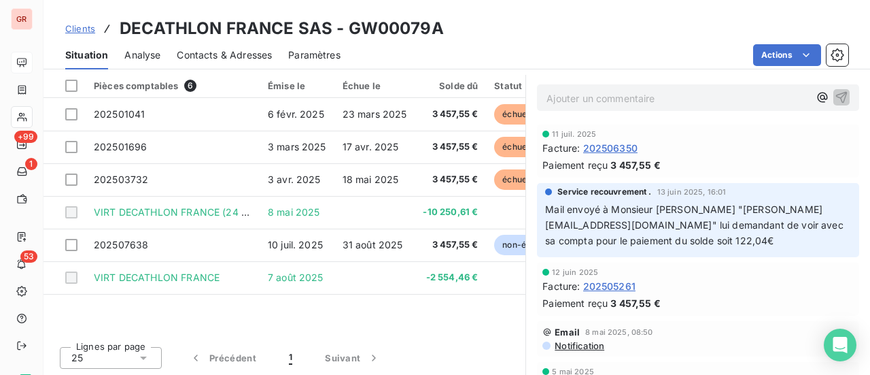
click at [600, 48] on div "Actions" at bounding box center [602, 55] width 491 height 22
click at [503, 319] on div "Pièces comptables 6 Émise le Échue le Solde dû Statut Délai Retard 202501041 6 …" at bounding box center [285, 204] width 482 height 262
click at [455, 313] on div "Pièces comptables 6 Émise le Échue le Solde dû Statut Délai Retard 202501041 6 …" at bounding box center [285, 204] width 482 height 262
